Goal: Task Accomplishment & Management: Use online tool/utility

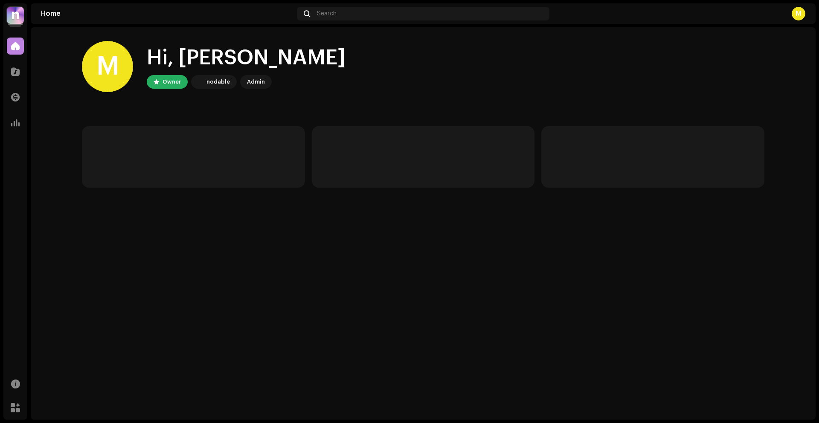
click at [11, 21] on img at bounding box center [15, 15] width 17 height 17
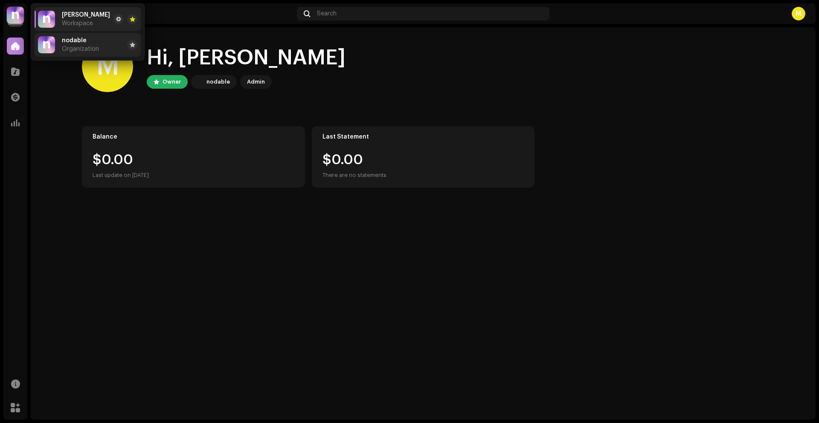
click at [65, 46] on span "Organization" at bounding box center [80, 49] width 37 height 7
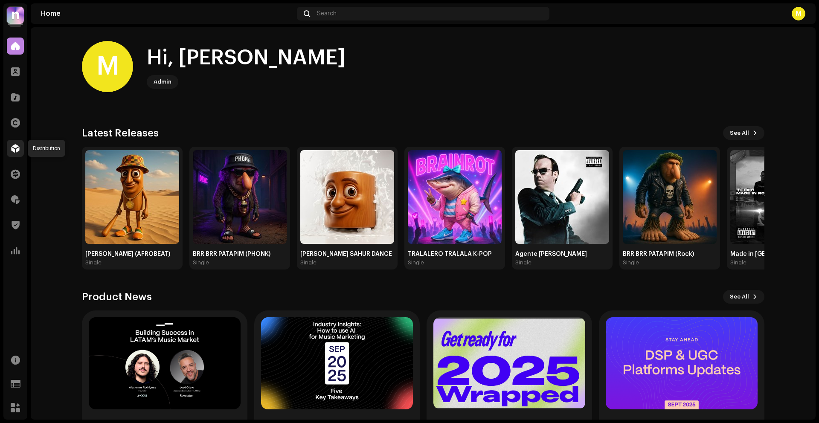
click at [16, 148] on span at bounding box center [15, 148] width 9 height 7
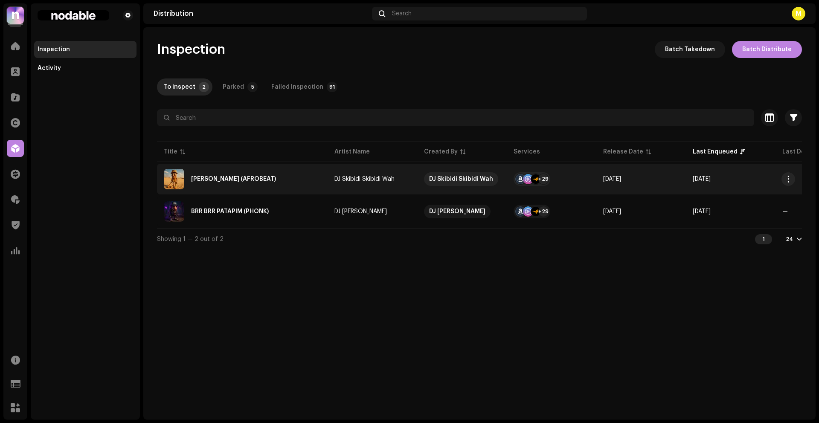
click at [313, 186] on div "TUNG TUNG TUNG SAHUR (AFROBEAT)" at bounding box center [242, 179] width 157 height 20
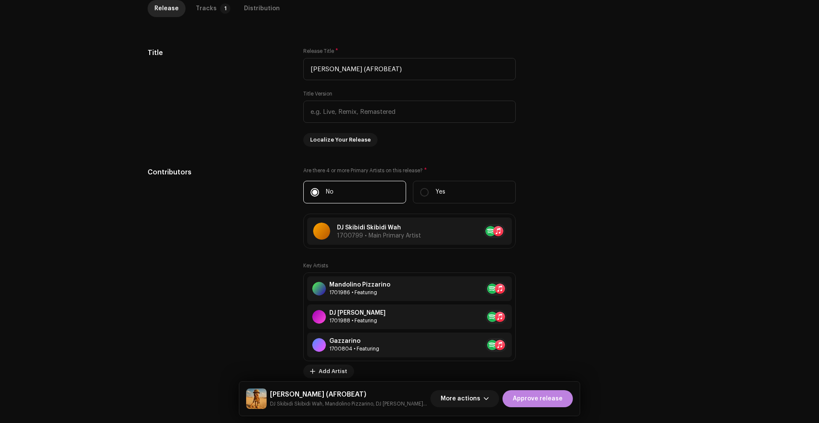
scroll to position [328, 0]
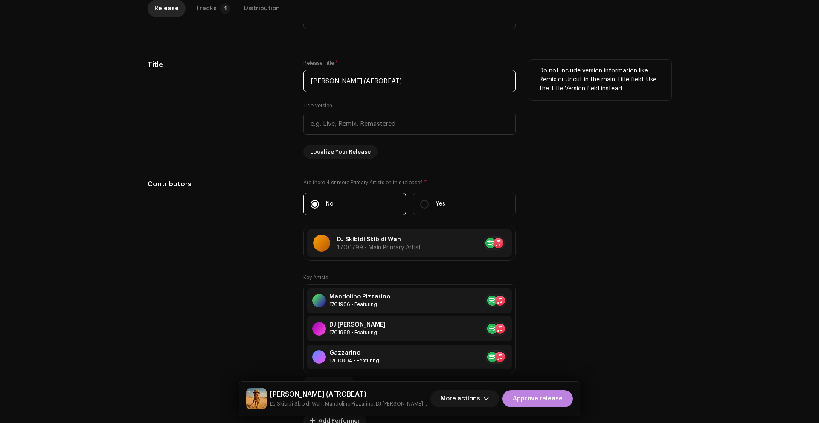
click at [437, 83] on input "TUNG TUNG TUNG SAHUR (AFROBEAT)" at bounding box center [409, 81] width 212 height 22
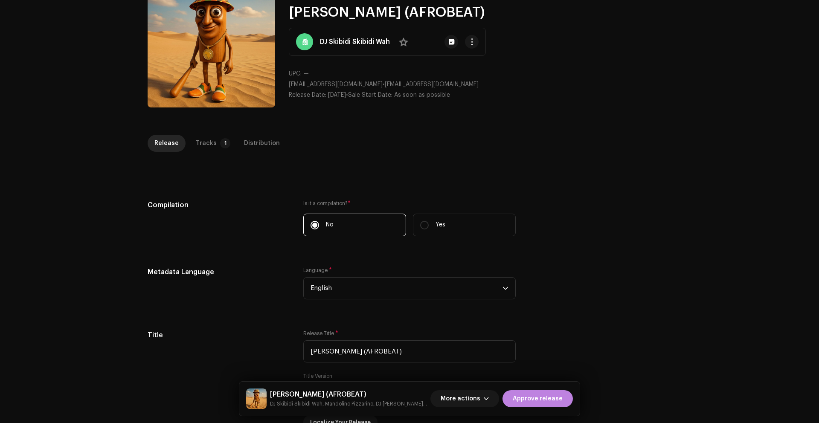
scroll to position [0, 0]
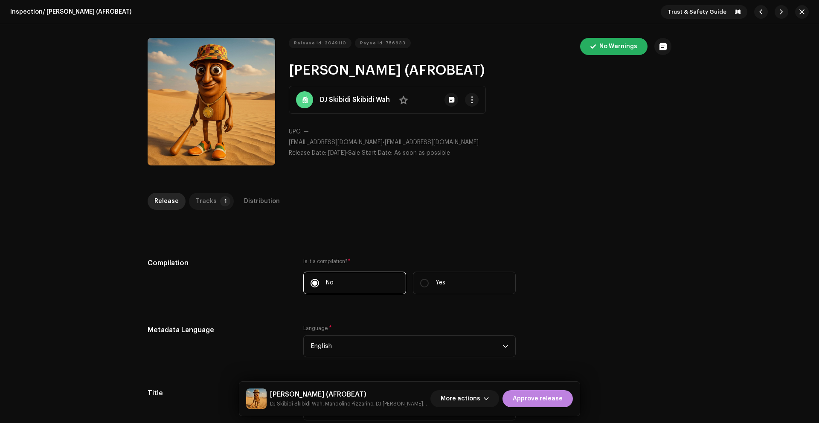
click at [201, 202] on div "Tracks" at bounding box center [206, 201] width 21 height 17
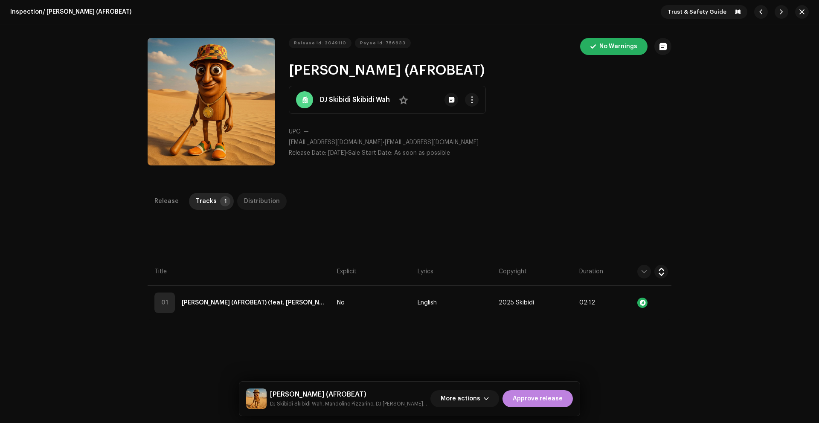
click at [246, 201] on div "Distribution" at bounding box center [262, 201] width 36 height 17
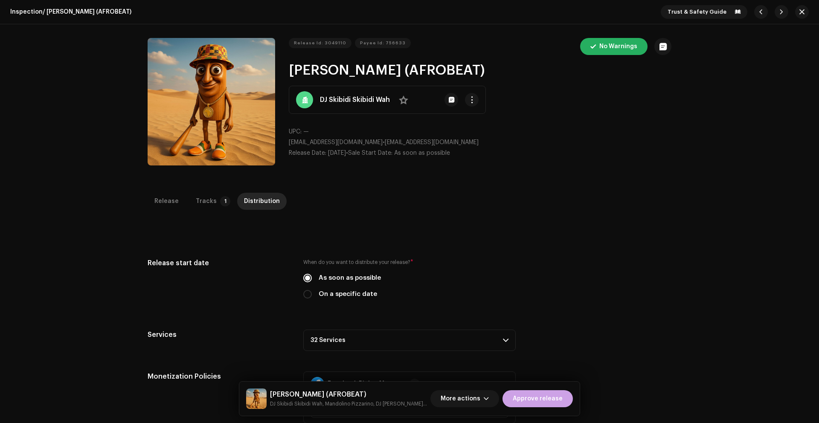
click at [524, 401] on span "Approve release" at bounding box center [538, 398] width 50 height 17
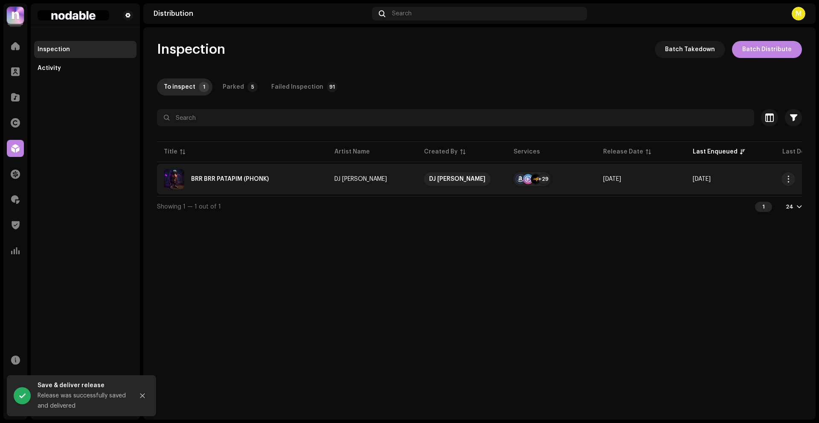
click at [299, 185] on div "BRR BRR PATAPIM (PHONK)" at bounding box center [242, 179] width 157 height 20
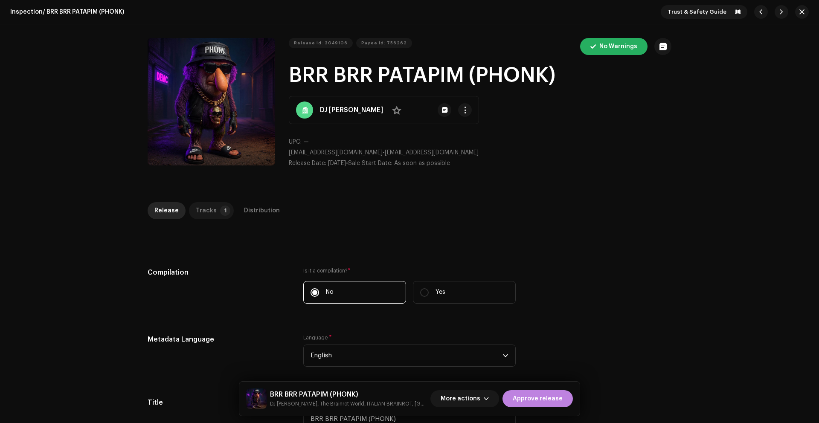
click at [204, 205] on div "Tracks" at bounding box center [206, 210] width 21 height 17
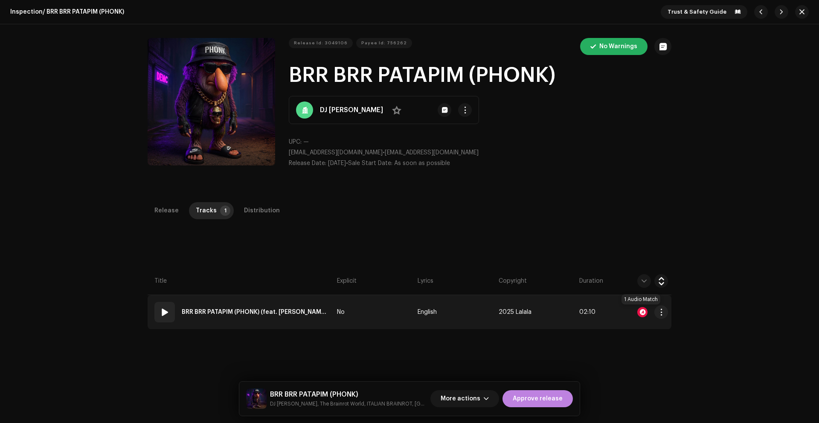
click at [642, 312] on div at bounding box center [642, 312] width 10 height 10
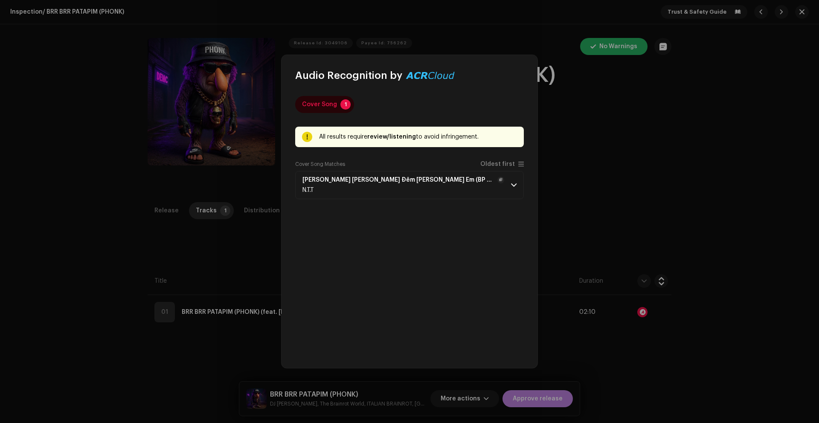
click at [447, 187] on div "N.T.T" at bounding box center [403, 190] width 202 height 7
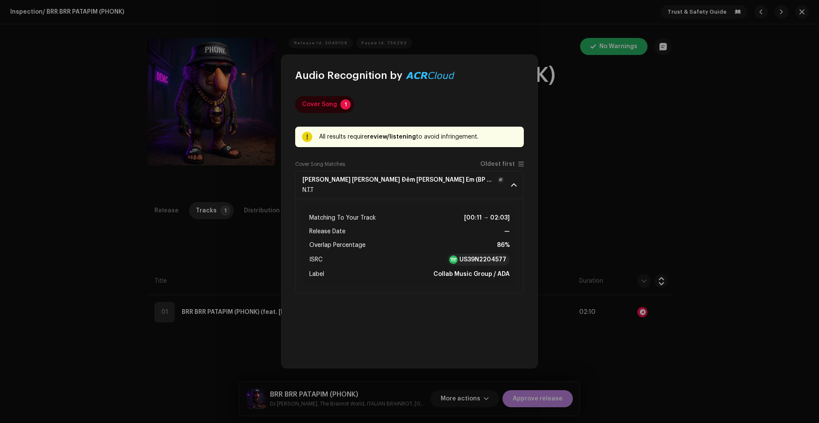
click at [447, 187] on div "N.T.T" at bounding box center [403, 190] width 202 height 7
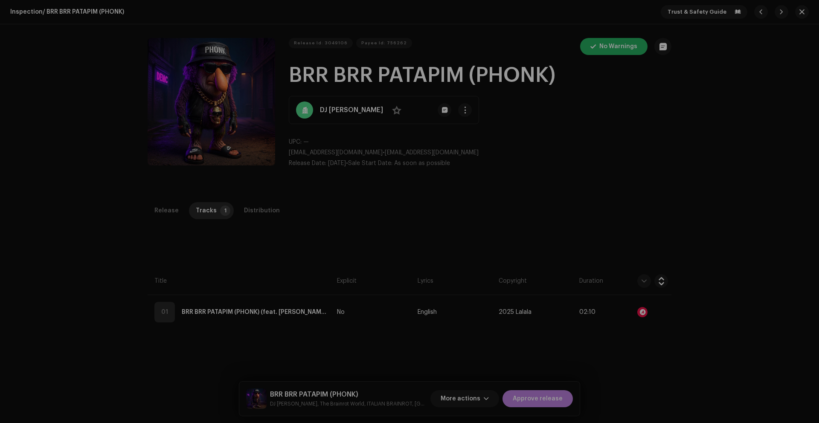
click at [578, 195] on div "Audio Recognition by Cover Song 1 All results require review/listening to avoid…" at bounding box center [409, 211] width 819 height 423
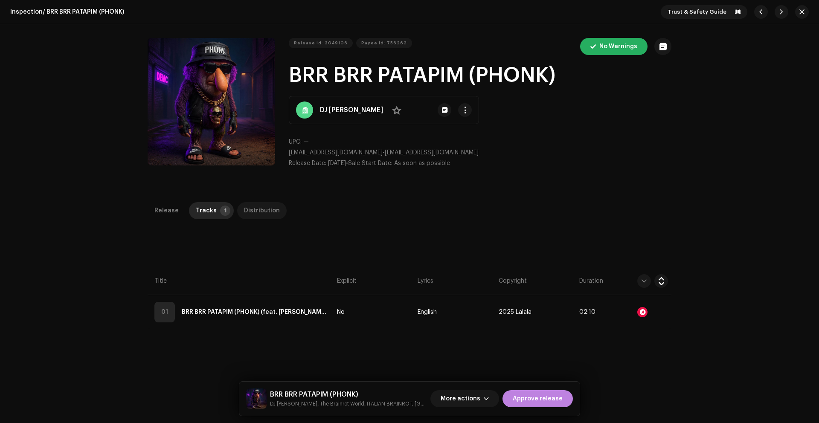
click at [257, 213] on div "Distribution" at bounding box center [262, 210] width 36 height 17
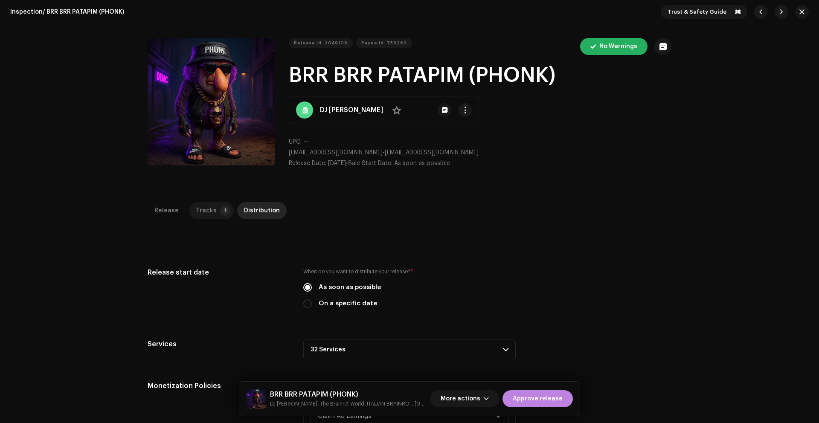
click at [208, 209] on div "Tracks" at bounding box center [206, 210] width 21 height 17
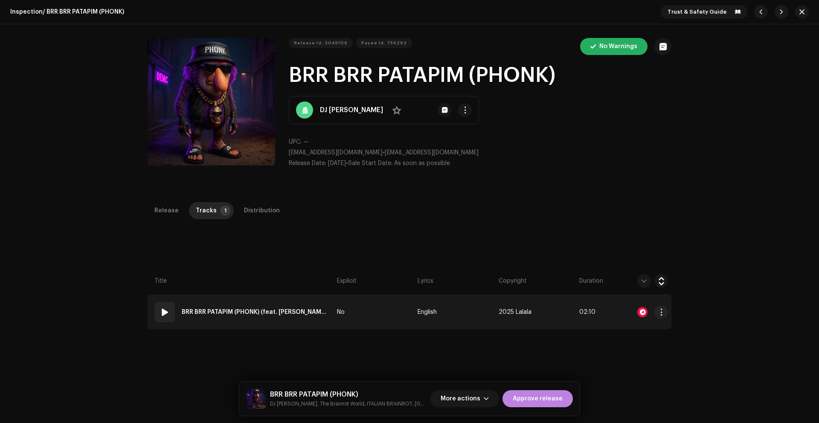
click at [374, 314] on td "No" at bounding box center [373, 312] width 81 height 34
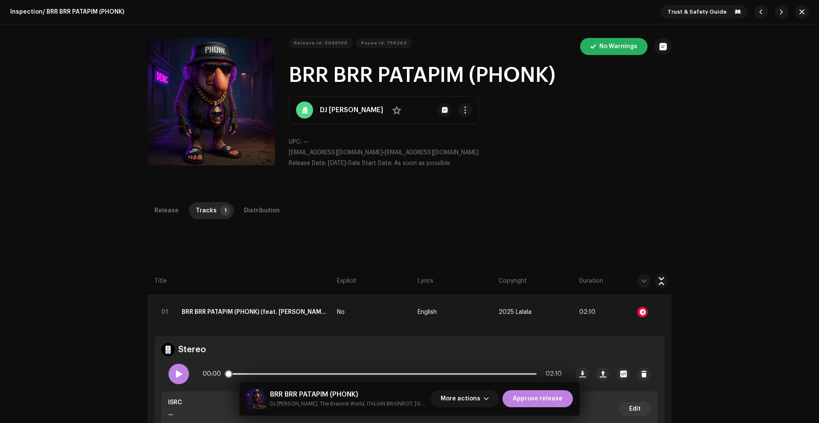
click at [169, 377] on div at bounding box center [178, 374] width 20 height 20
click at [176, 374] on span at bounding box center [178, 374] width 7 height 7
click at [158, 209] on div "Release" at bounding box center [166, 210] width 24 height 17
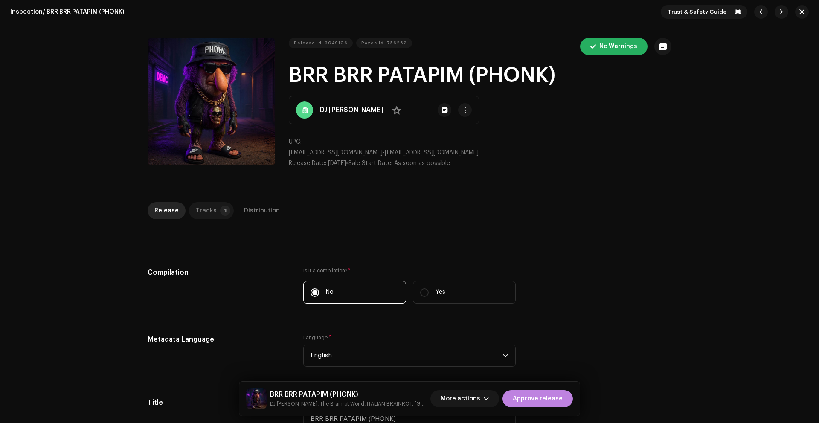
click at [199, 210] on div "Tracks" at bounding box center [206, 210] width 21 height 17
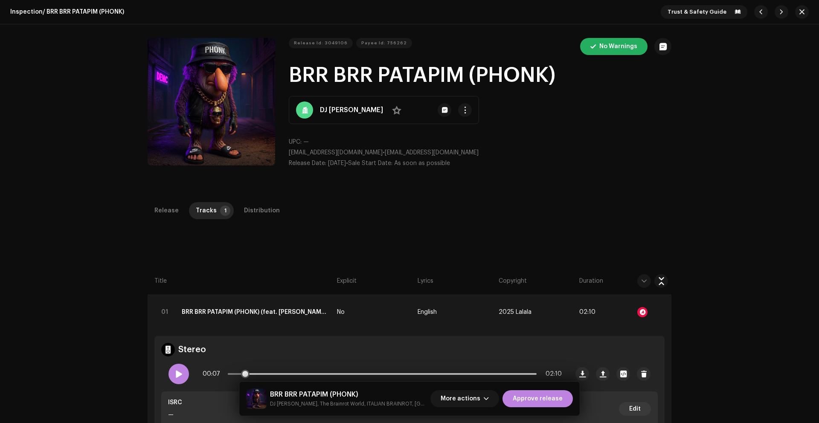
click at [171, 377] on div at bounding box center [178, 374] width 20 height 20
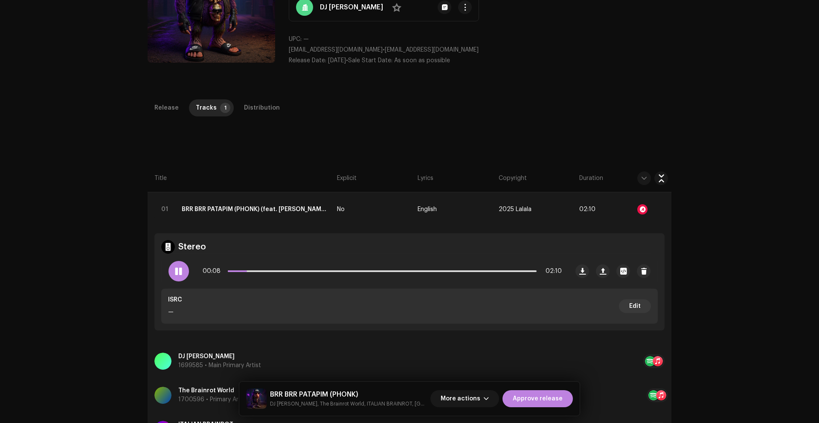
scroll to position [103, 0]
click at [640, 209] on div at bounding box center [642, 209] width 10 height 10
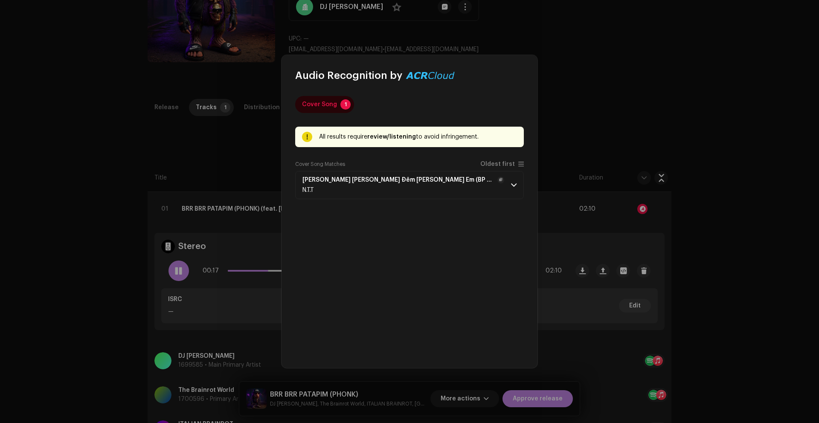
click at [482, 190] on div "N.T.T" at bounding box center [403, 190] width 202 height 7
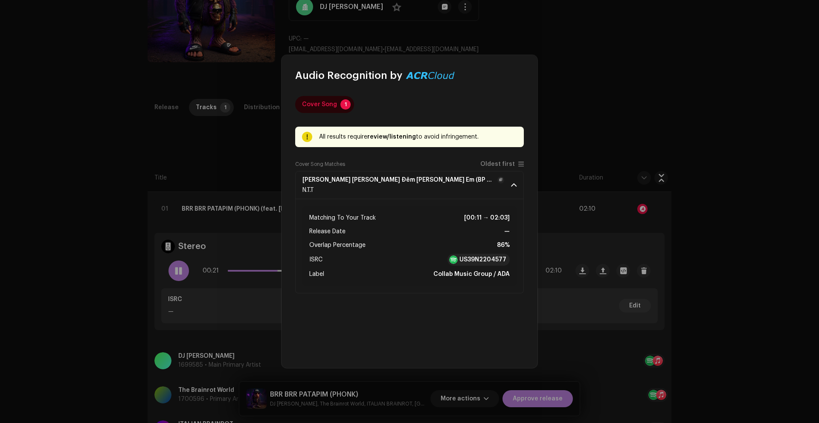
click at [490, 188] on div "N.T.T" at bounding box center [403, 190] width 202 height 7
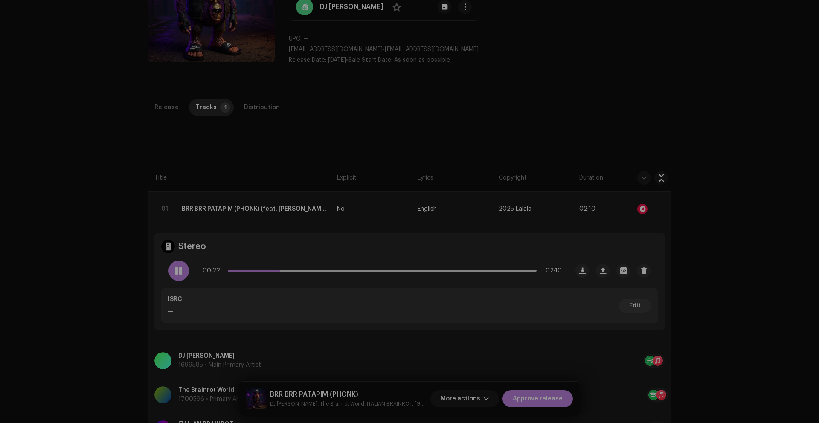
click at [179, 271] on div "Audio Recognition by Cover Song 1 All results require review/listening to avoid…" at bounding box center [409, 211] width 819 height 423
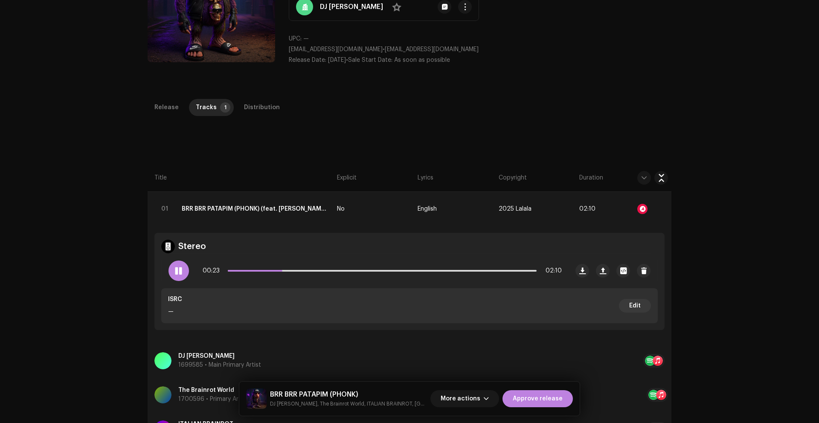
click at [179, 271] on span at bounding box center [178, 270] width 7 height 7
click at [644, 206] on div at bounding box center [642, 209] width 10 height 10
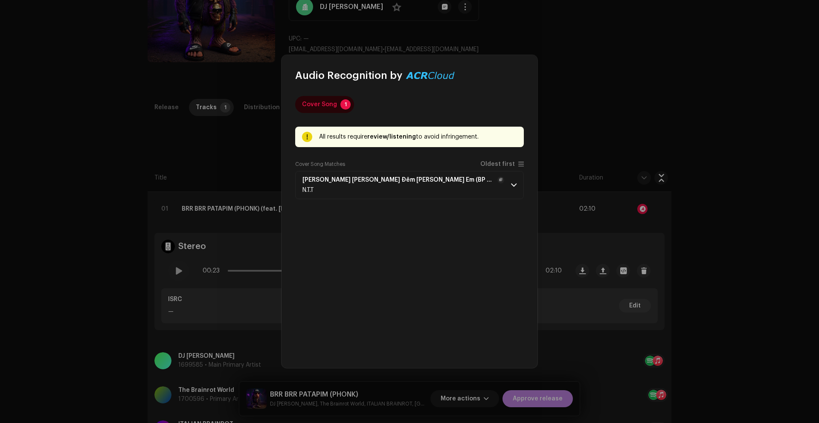
click at [435, 185] on div "Lặng Thầm Trong Đêm Anh Nhớ Em (BP Bounce Remix) [Sped Up] N.T.T" at bounding box center [403, 185] width 202 height 17
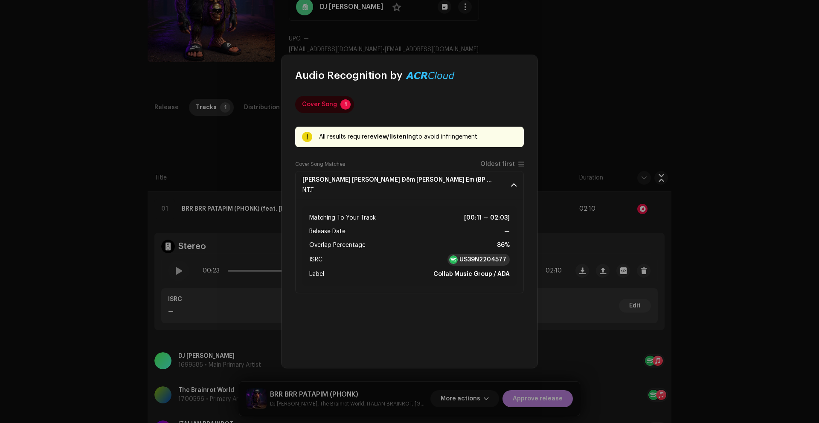
click at [476, 256] on strong "US39N2204577" at bounding box center [482, 259] width 47 height 9
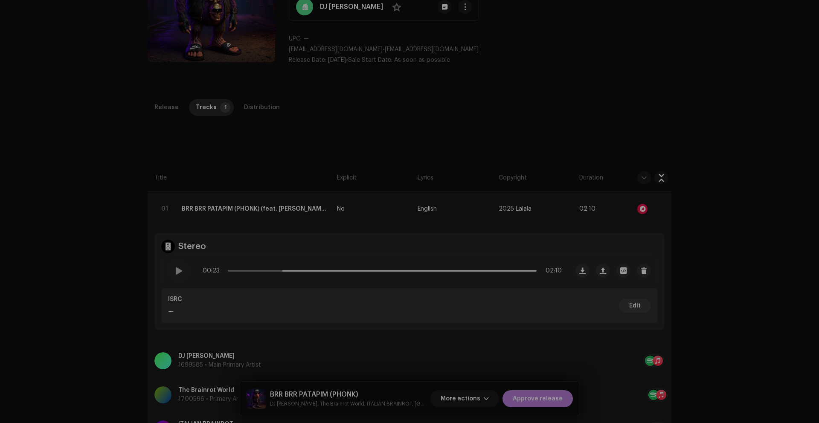
click at [573, 209] on div "Audio Recognition by Cover Song 1 All results require review/listening to avoid…" at bounding box center [409, 211] width 819 height 423
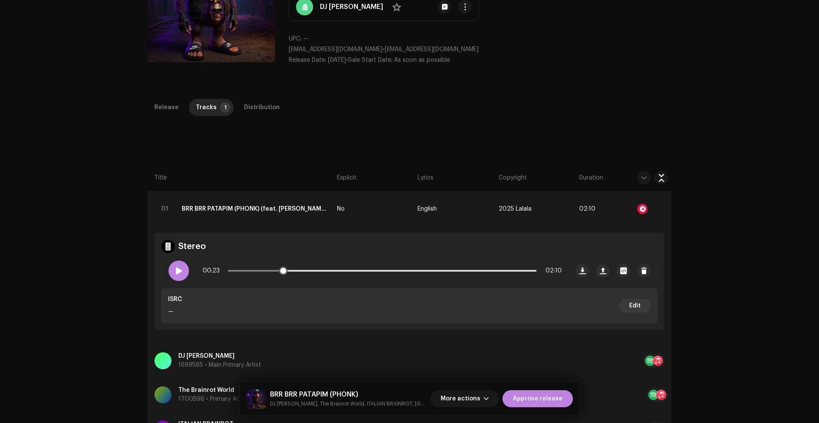
click at [175, 268] on span at bounding box center [178, 270] width 7 height 7
click at [179, 269] on span at bounding box center [178, 270] width 7 height 7
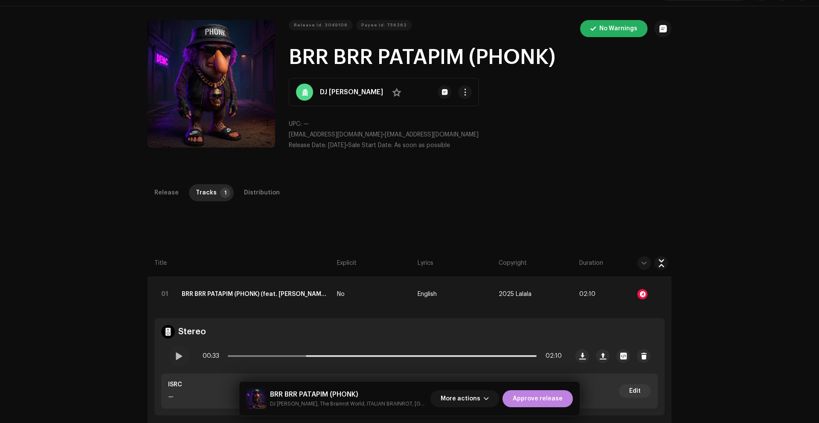
scroll to position [3, 0]
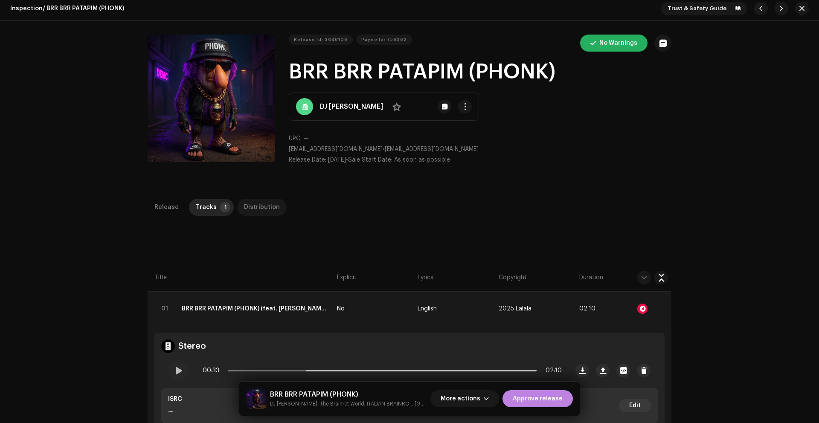
click at [253, 207] on div "Distribution" at bounding box center [262, 207] width 36 height 17
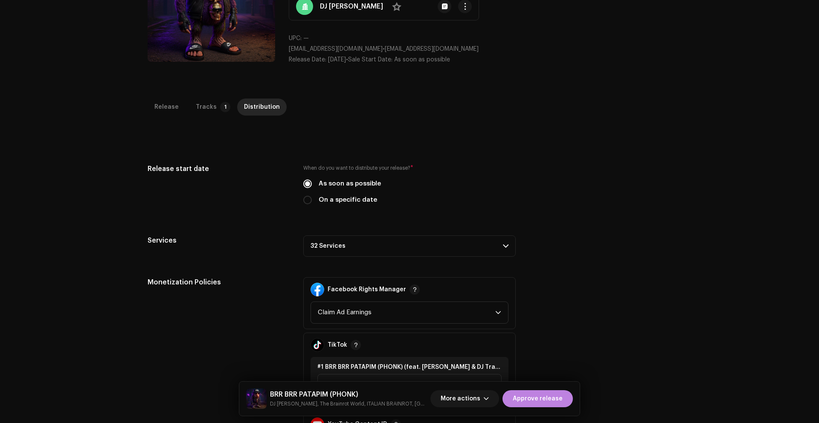
scroll to position [0, 0]
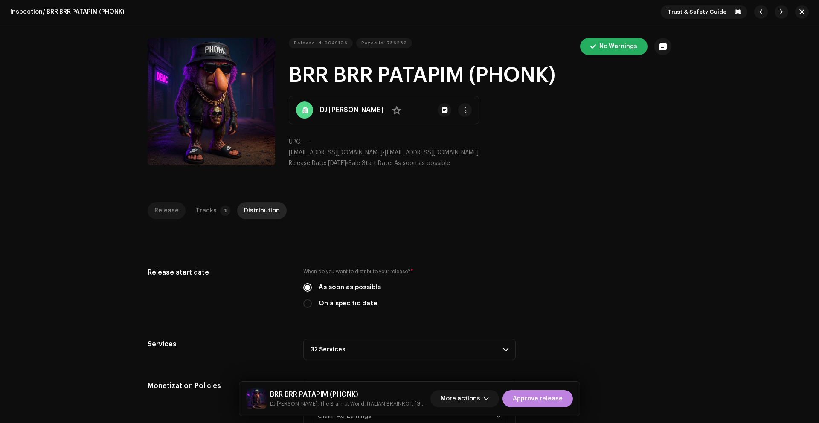
click at [164, 210] on div "Release" at bounding box center [166, 210] width 24 height 17
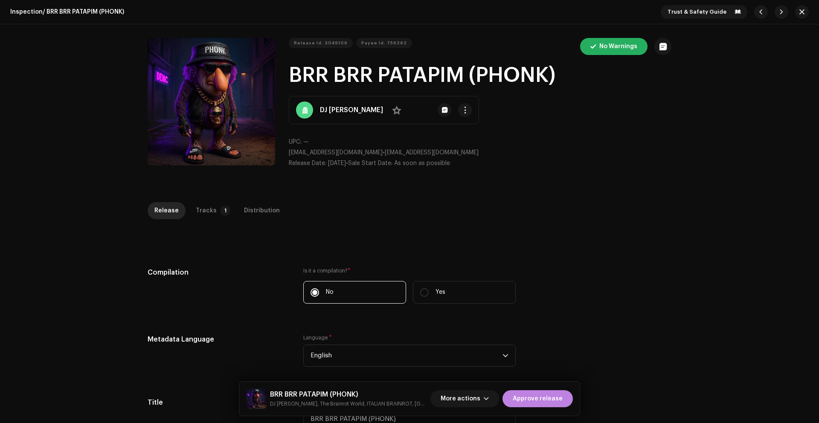
click at [375, 75] on h1 "BRR BRR PATAPIM (PHONK)" at bounding box center [480, 75] width 382 height 27
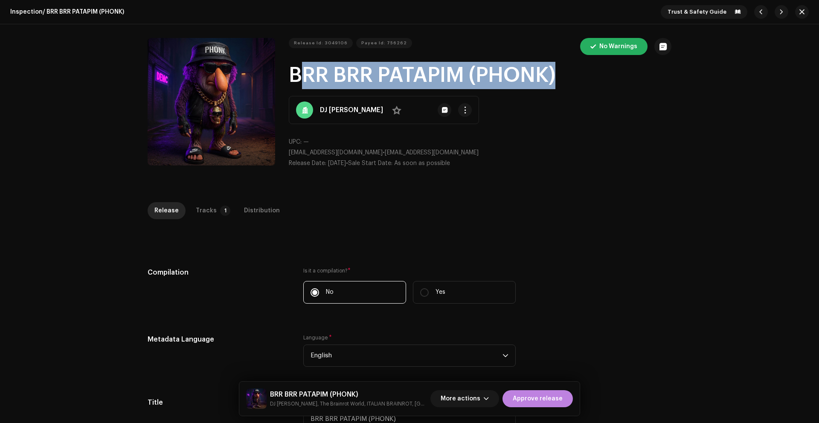
click at [375, 75] on h1 "BRR BRR PATAPIM (PHONK)" at bounding box center [480, 75] width 382 height 27
copy h1 "BRR BRR PATAPIM (PHONK)"
click at [533, 397] on span "Approve release" at bounding box center [538, 398] width 50 height 17
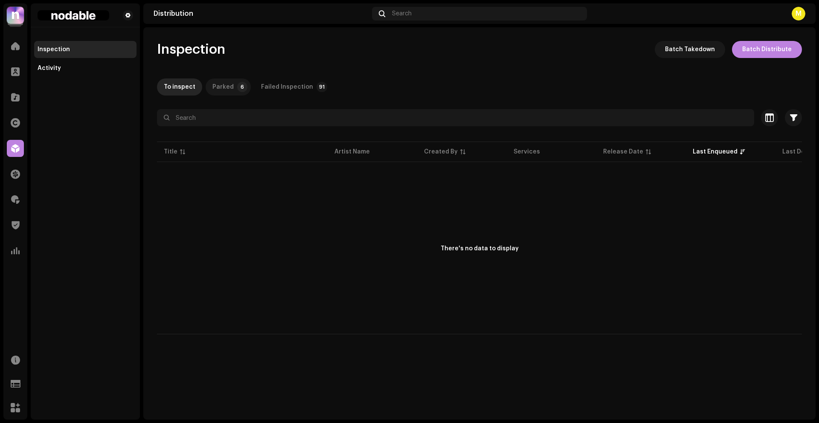
click at [219, 89] on div "Parked" at bounding box center [222, 86] width 21 height 17
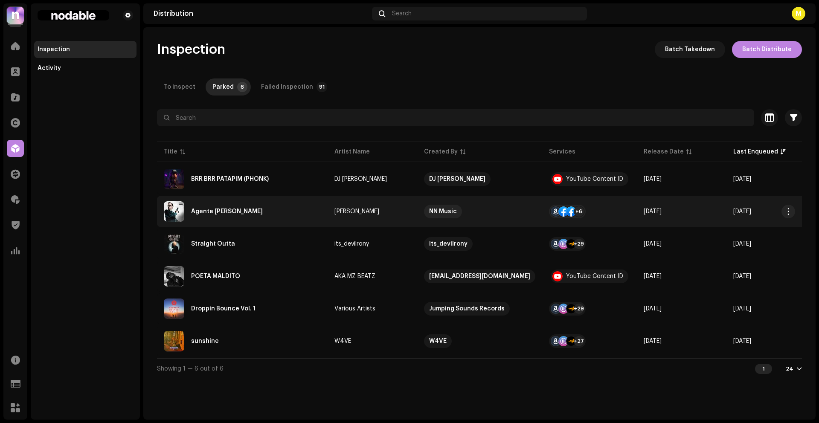
click at [393, 213] on re-a-table-link "Elle Kreviz" at bounding box center [372, 212] width 76 height 6
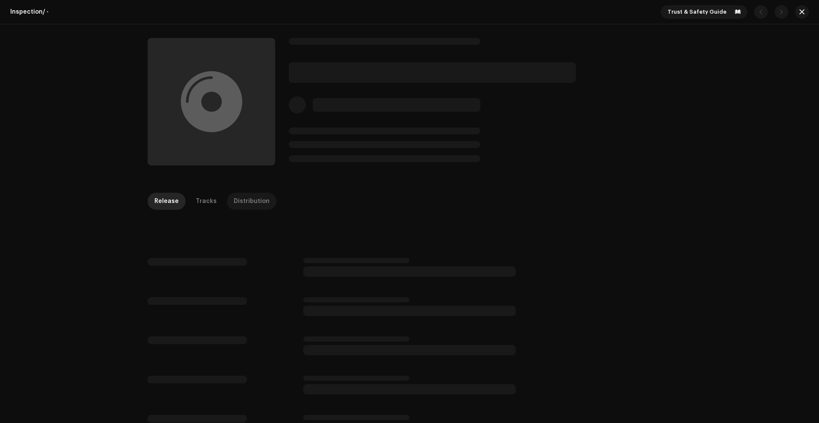
click at [243, 202] on div "Distribution" at bounding box center [252, 201] width 36 height 17
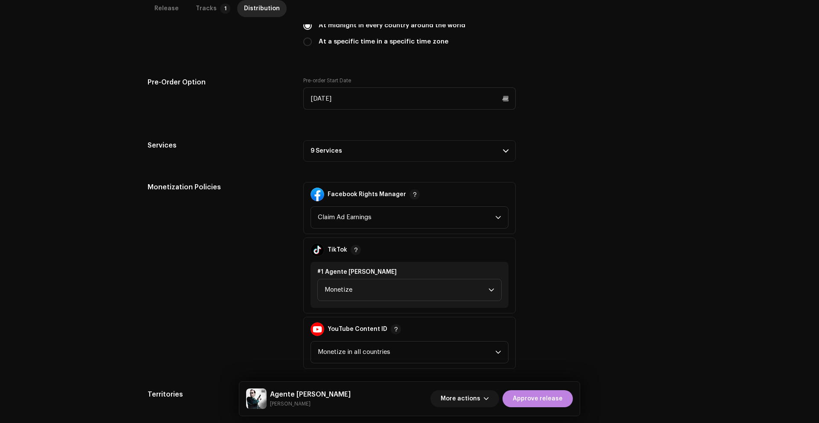
scroll to position [353, 0]
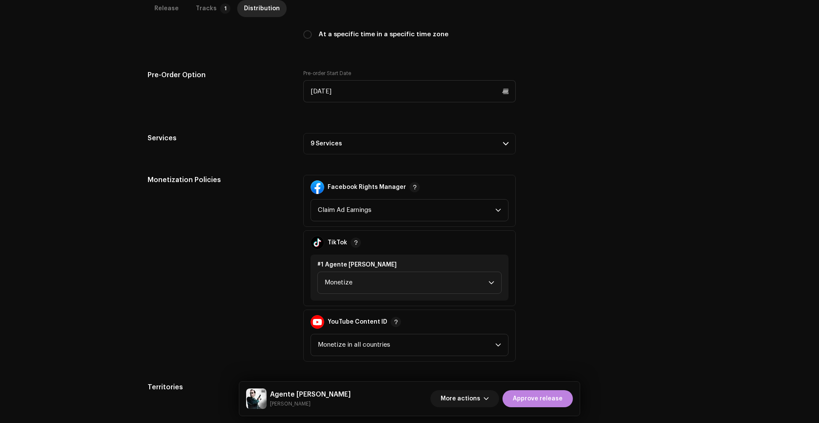
click at [400, 142] on p-accordion-header "9 Services" at bounding box center [409, 143] width 212 height 21
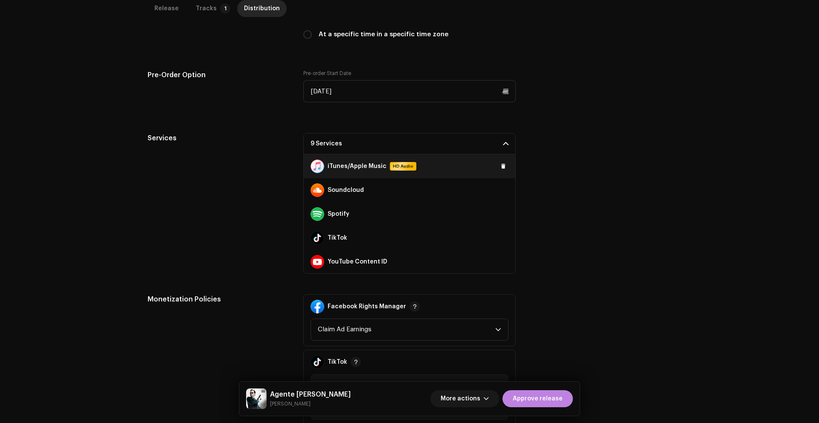
scroll to position [96, 0]
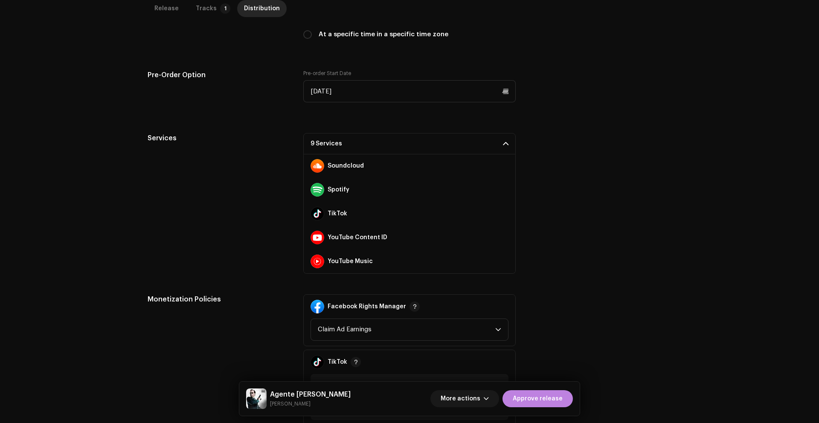
click at [554, 176] on div "Services 9 Services Amazon HD Audio Facebook Audio Library Facebook Rights Mana…" at bounding box center [410, 203] width 524 height 141
click at [491, 145] on p-accordion-header "9 Services" at bounding box center [409, 143] width 212 height 21
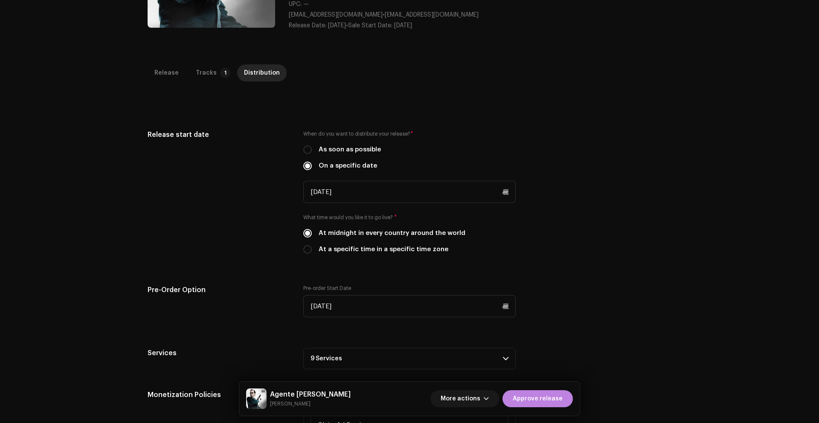
scroll to position [0, 0]
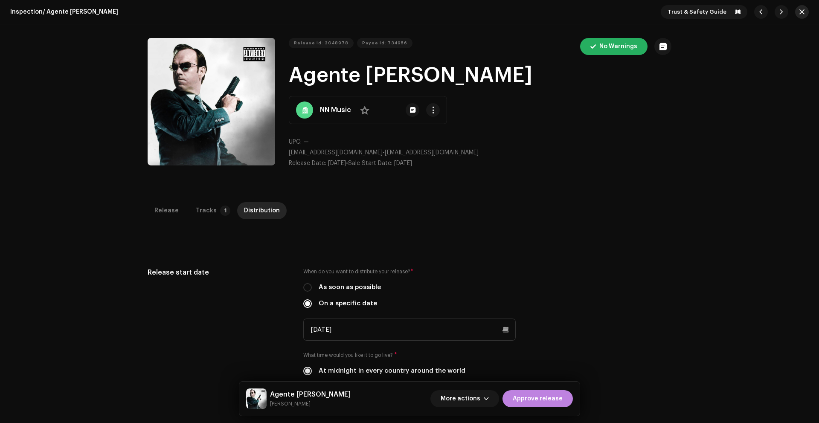
click at [795, 12] on button "button" at bounding box center [802, 12] width 14 height 14
